Goal: Task Accomplishment & Management: Manage account settings

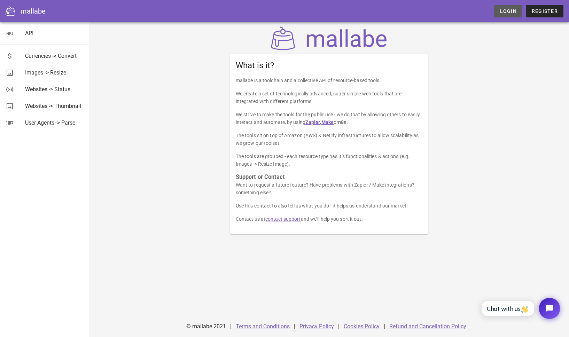
click at [507, 13] on span "Login" at bounding box center [507, 11] width 17 height 6
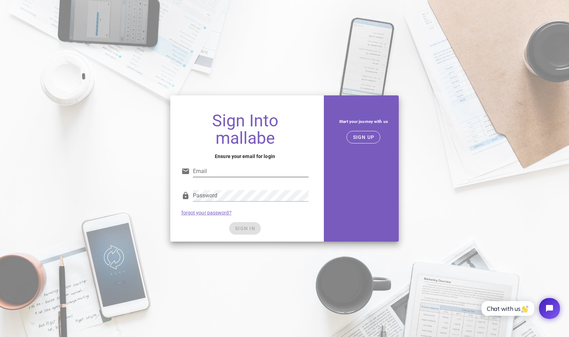
click at [203, 176] on div "Email" at bounding box center [251, 171] width 116 height 11
paste input "Mallabe"
paste input "sam@samhancock.com]"
click at [204, 170] on input "Mallabesam@samhancock.com]" at bounding box center [251, 171] width 116 height 11
click at [205, 170] on input "Mallabesam@samhancock.com]" at bounding box center [251, 171] width 116 height 11
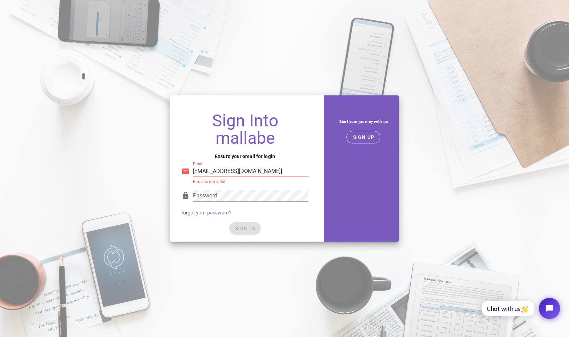
click at [206, 169] on input "Mallabesam@samhancock.com]" at bounding box center [251, 171] width 116 height 11
paste input "text"
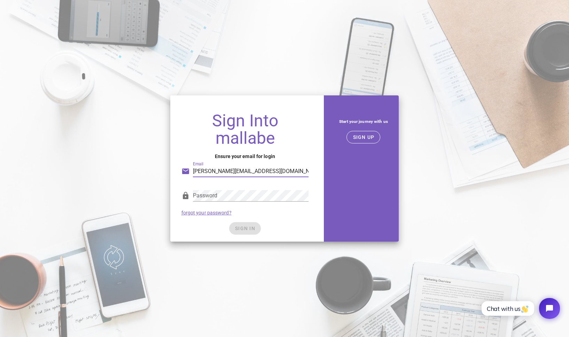
type input "sam@samhancock.com"
click at [204, 193] on div "Password" at bounding box center [251, 195] width 116 height 11
click at [201, 240] on div "Sign Into mallabe Ensure your email for login Email sam@samhancock.com Password…" at bounding box center [245, 174] width 150 height 135
click at [254, 231] on button "SIGN IN" at bounding box center [245, 228] width 32 height 13
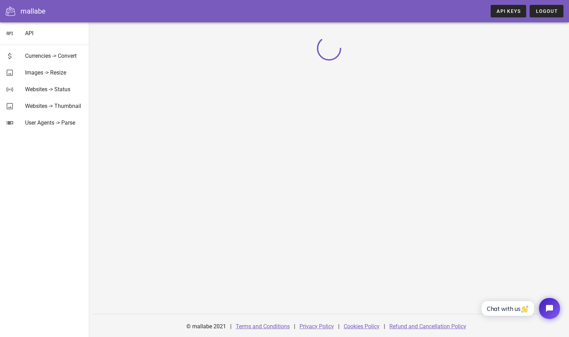
click at [134, 170] on div "© mallabe 2021 | Terms and Conditions | Privacy Policy | Cookies Policy | Refun…" at bounding box center [329, 179] width 480 height 315
